Goal: Task Accomplishment & Management: Complete application form

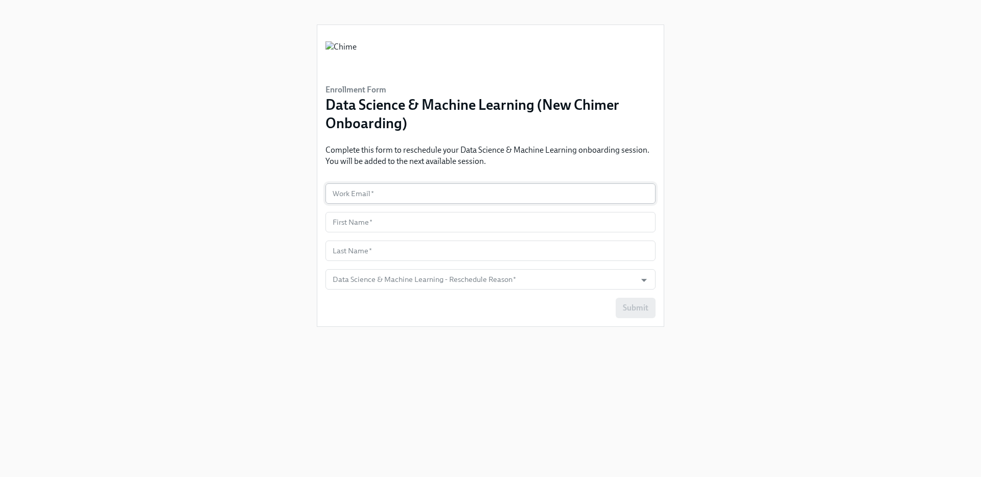
click at [406, 190] on input "text" at bounding box center [491, 194] width 330 height 20
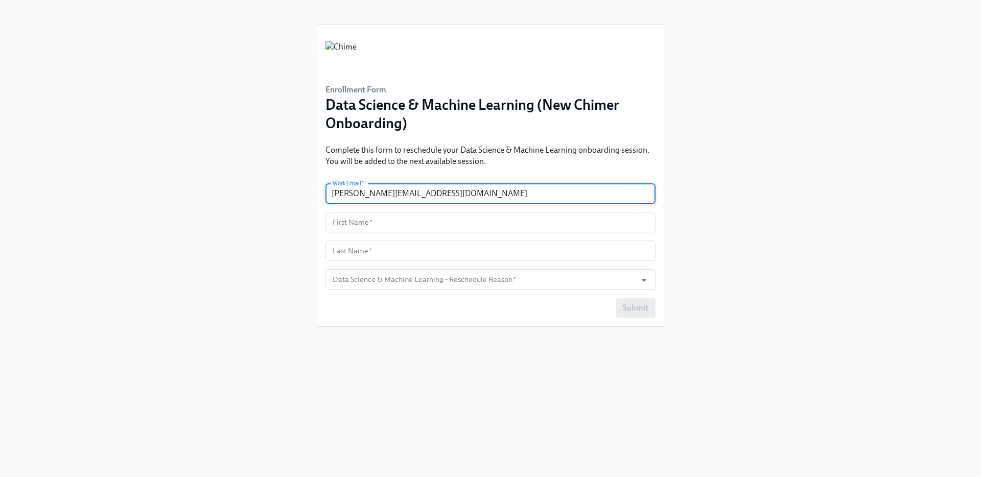
type input "[PERSON_NAME][EMAIL_ADDRESS][DOMAIN_NAME]"
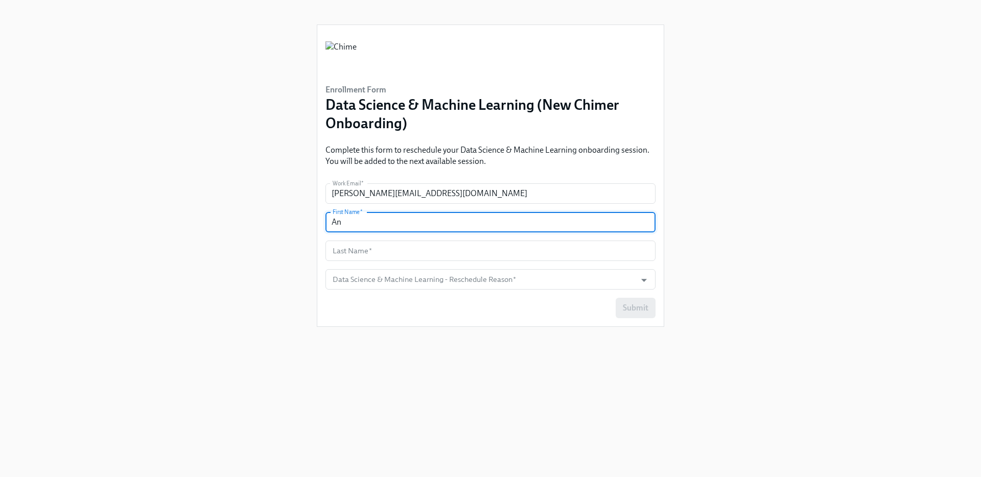
click at [414, 184] on input "[PERSON_NAME][EMAIL_ADDRESS][DOMAIN_NAME]" at bounding box center [491, 194] width 330 height 20
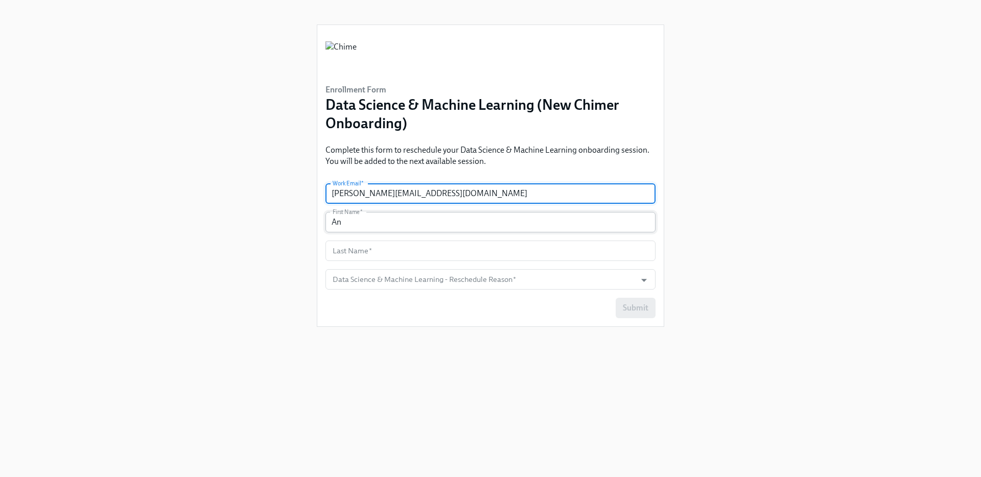
click at [530, 223] on input "An" at bounding box center [491, 222] width 330 height 20
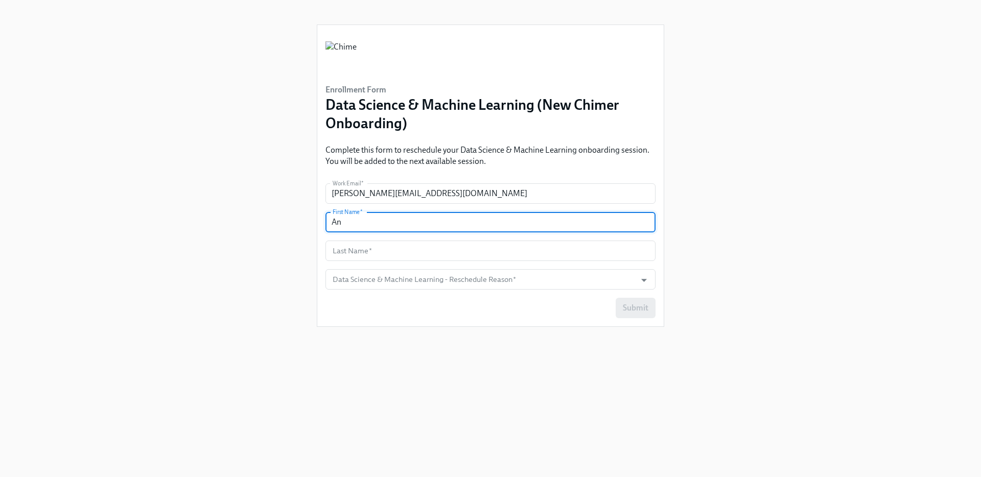
type input "[PERSON_NAME]"
type input "DiVento"
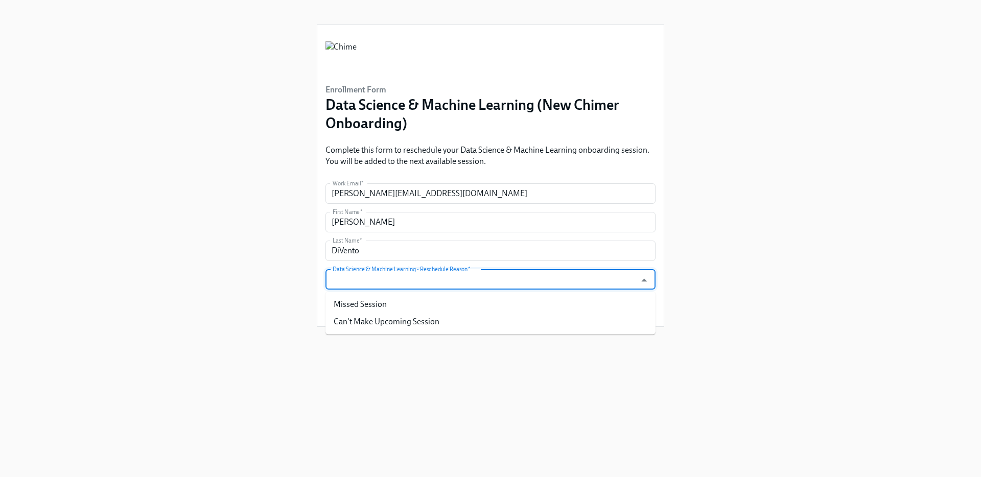
click at [396, 282] on input "Data Science & Machine Learning - Reschedule Reason   *" at bounding box center [481, 279] width 301 height 20
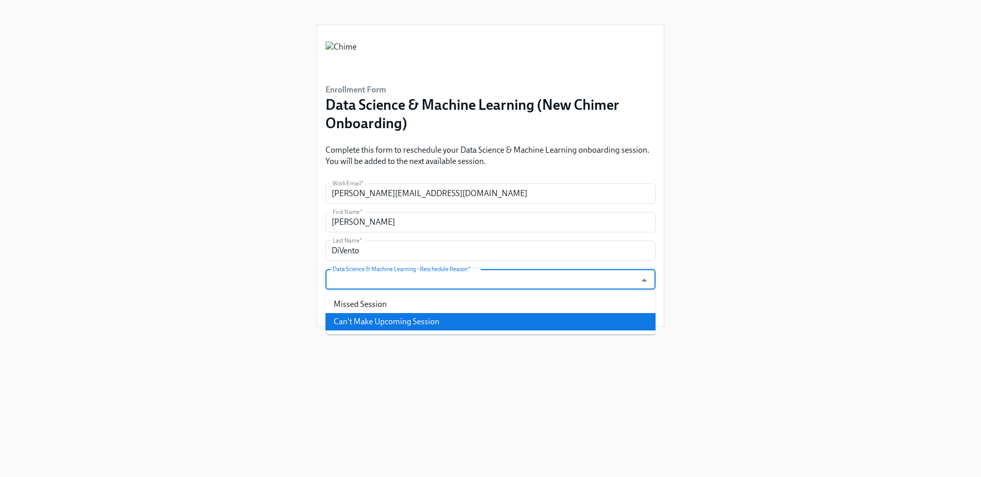
click at [384, 321] on li "Can't Make Upcoming Session" at bounding box center [491, 321] width 330 height 17
type input "Can't Make Upcoming Session"
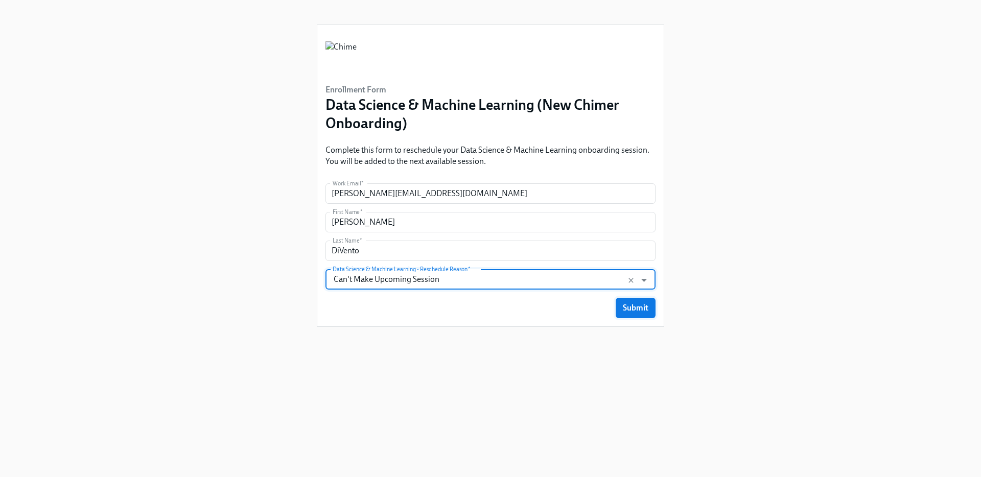
click at [624, 310] on span "Submit" at bounding box center [636, 308] width 26 height 10
